Goal: Task Accomplishment & Management: Manage account settings

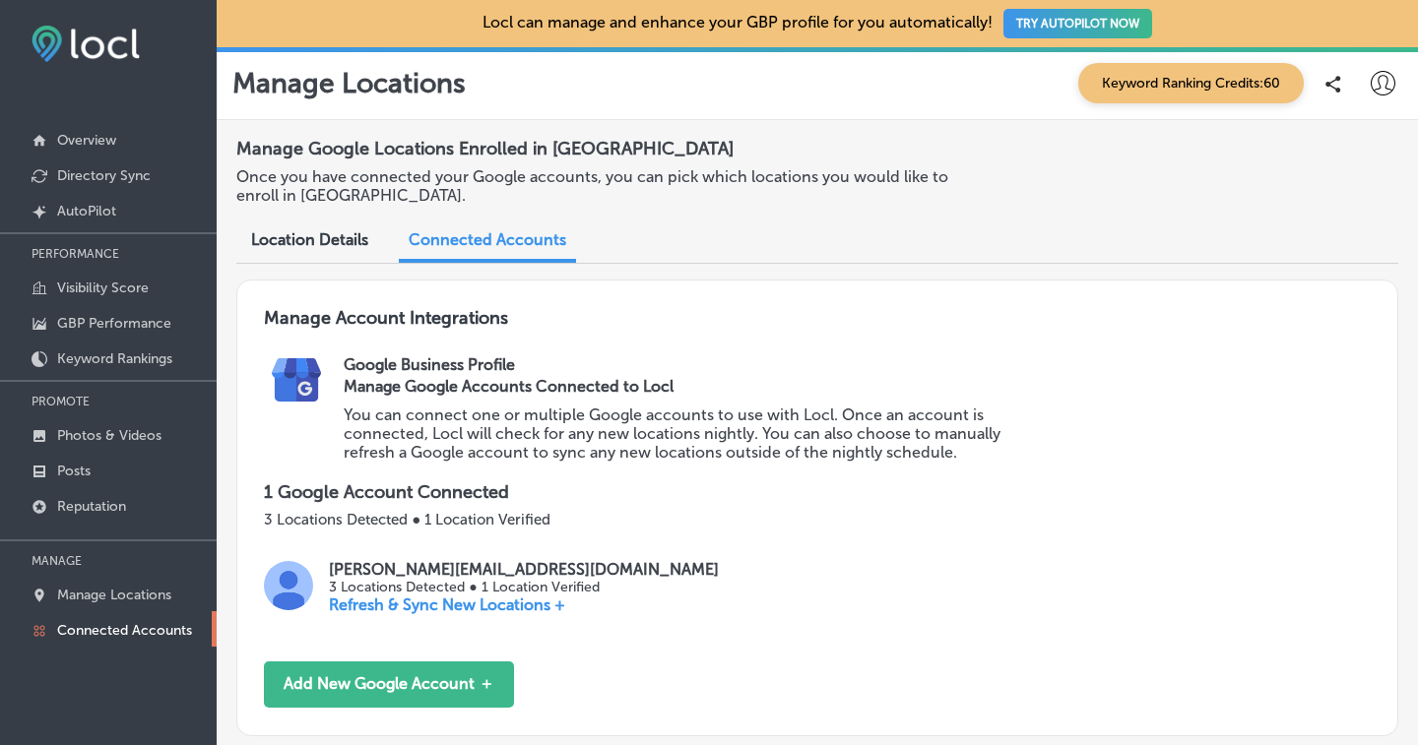
click at [1371, 81] on icon at bounding box center [1383, 83] width 25 height 25
click at [1343, 147] on p "My Account" at bounding box center [1331, 154] width 89 height 24
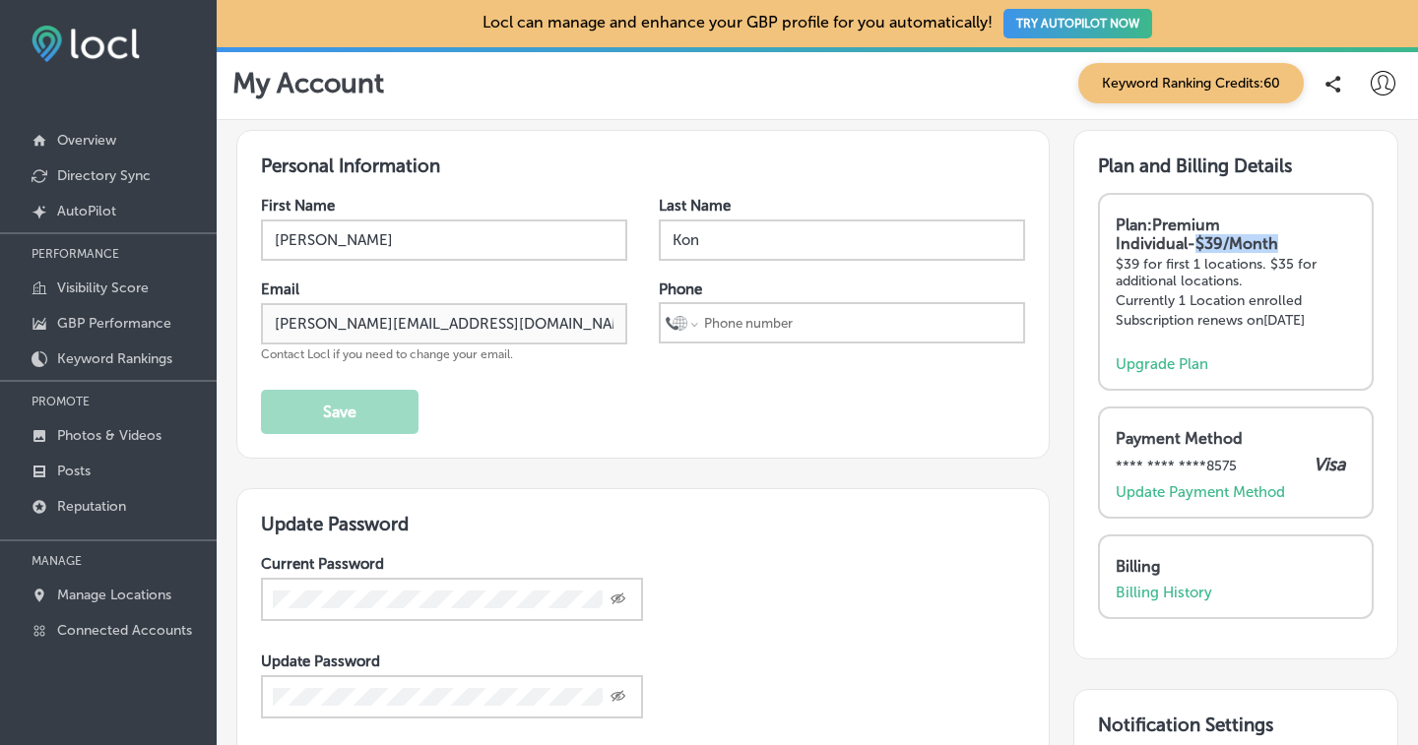
drag, startPoint x: 1107, startPoint y: 240, endPoint x: 1184, endPoint y: 242, distance: 77.8
click at [1184, 242] on strong "Plan: Premium Individual - $39/Month" at bounding box center [1197, 234] width 162 height 37
copy strong "$39/Month"
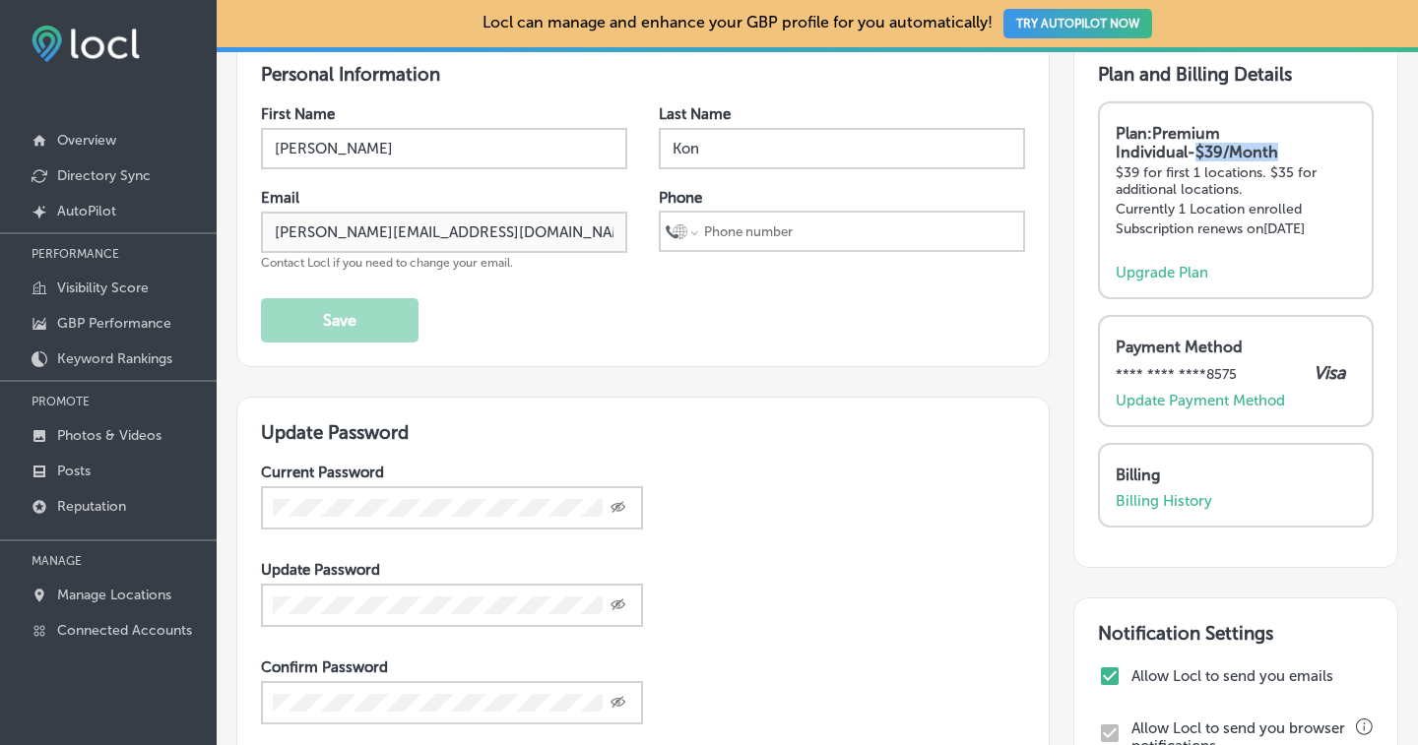
scroll to position [93, 0]
click at [1134, 495] on p "Billing History" at bounding box center [1164, 500] width 96 height 18
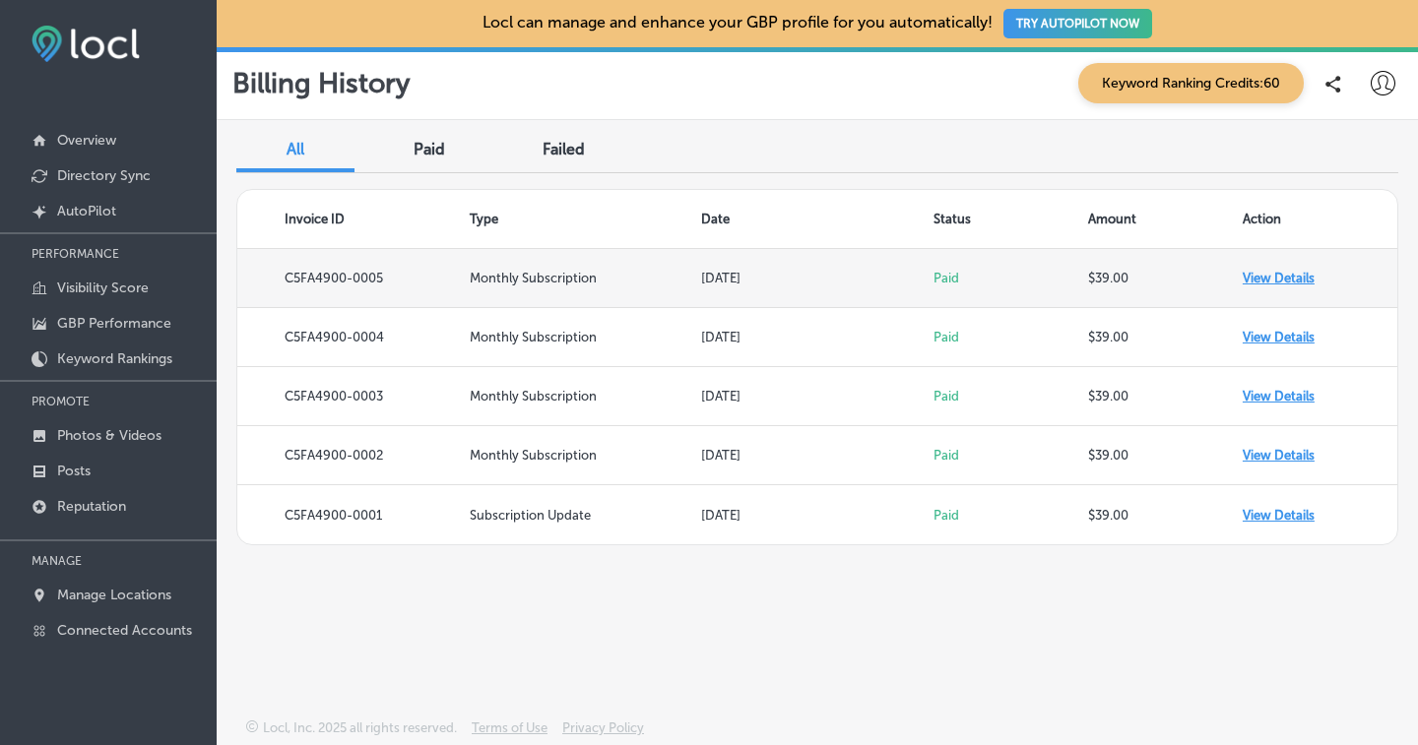
click at [1244, 273] on td "View Details" at bounding box center [1320, 278] width 155 height 59
